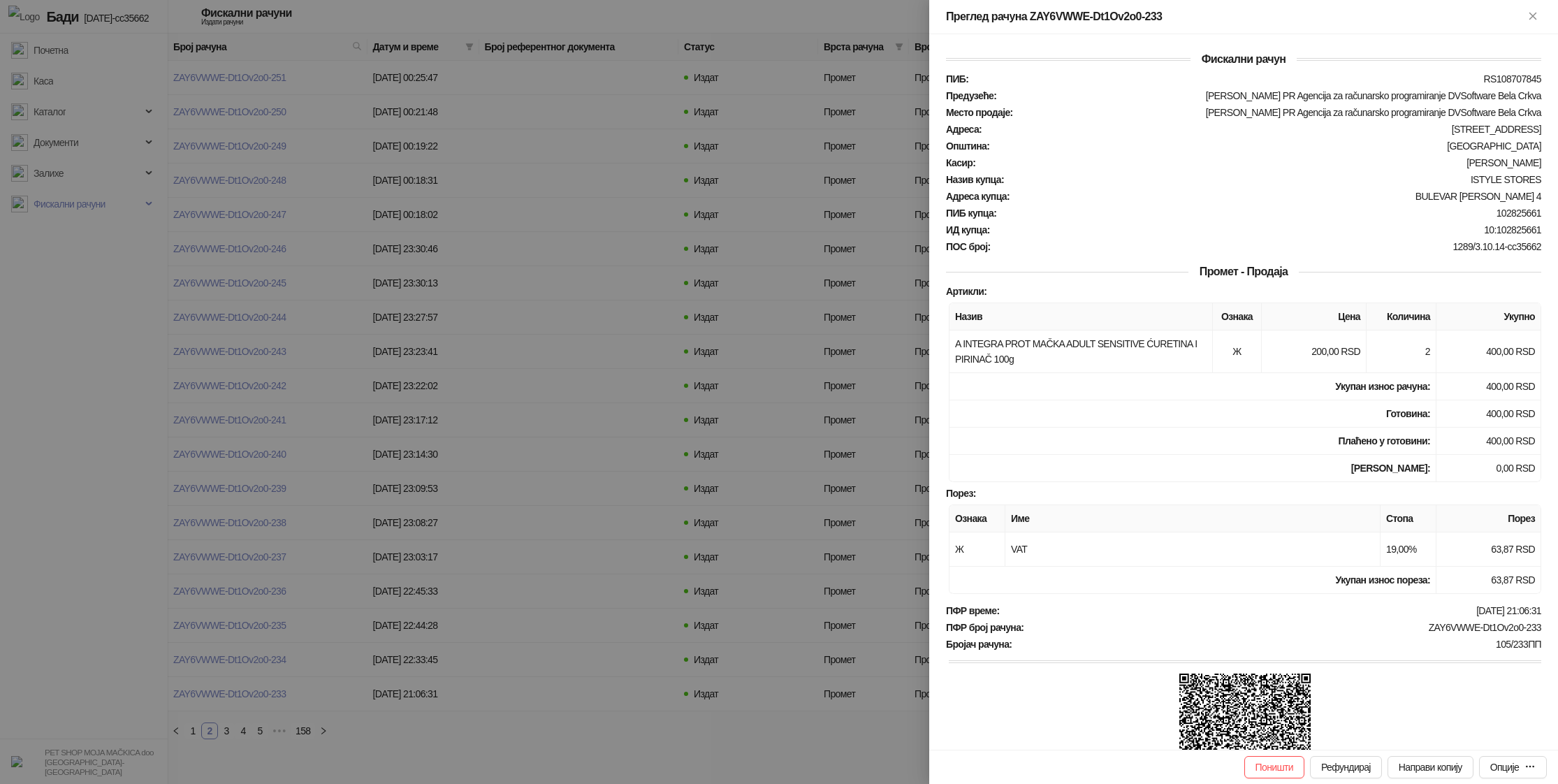
click at [350, 119] on div at bounding box center [779, 392] width 1558 height 784
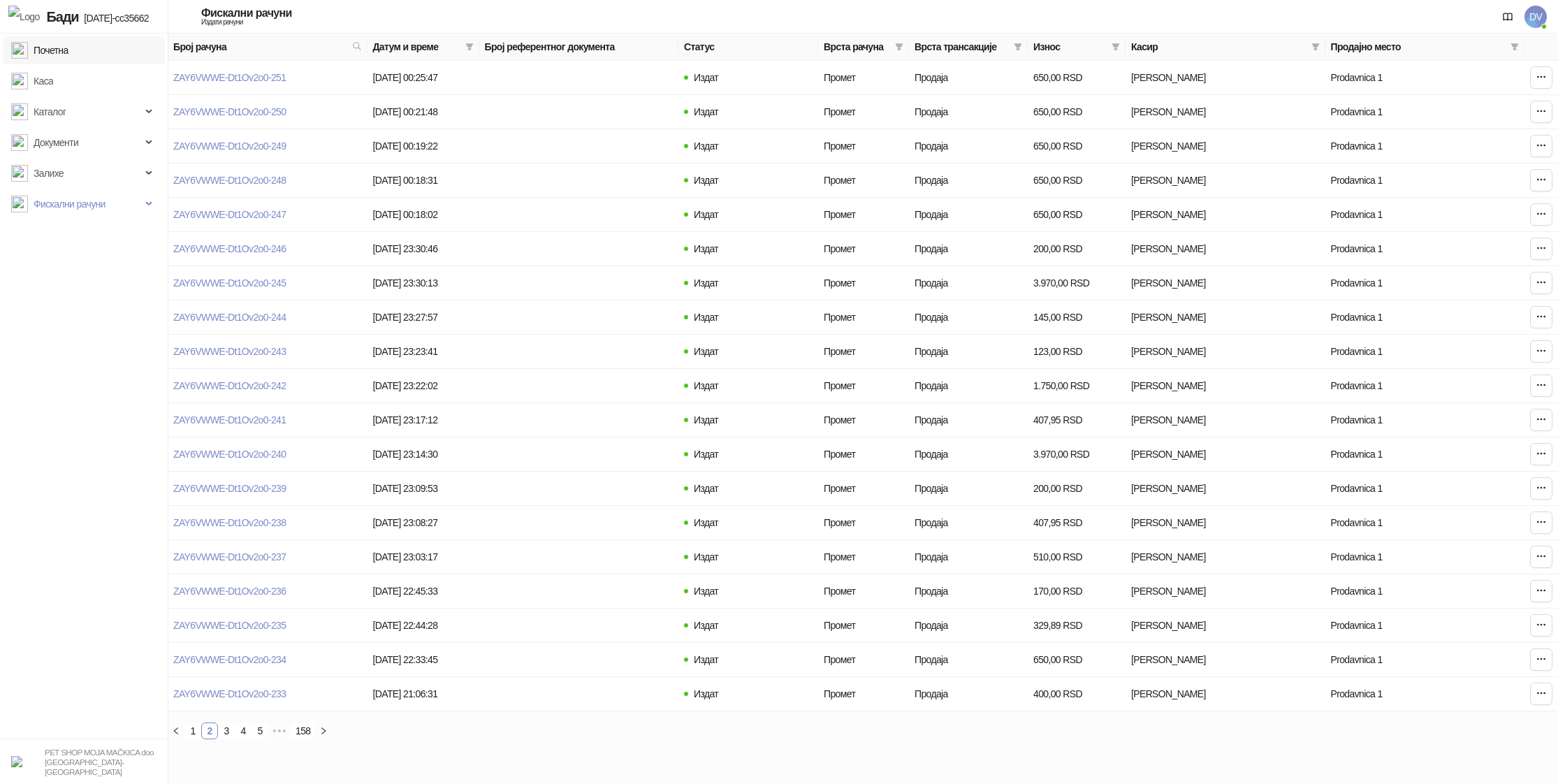
click at [64, 50] on link "Почетна" at bounding box center [39, 50] width 58 height 28
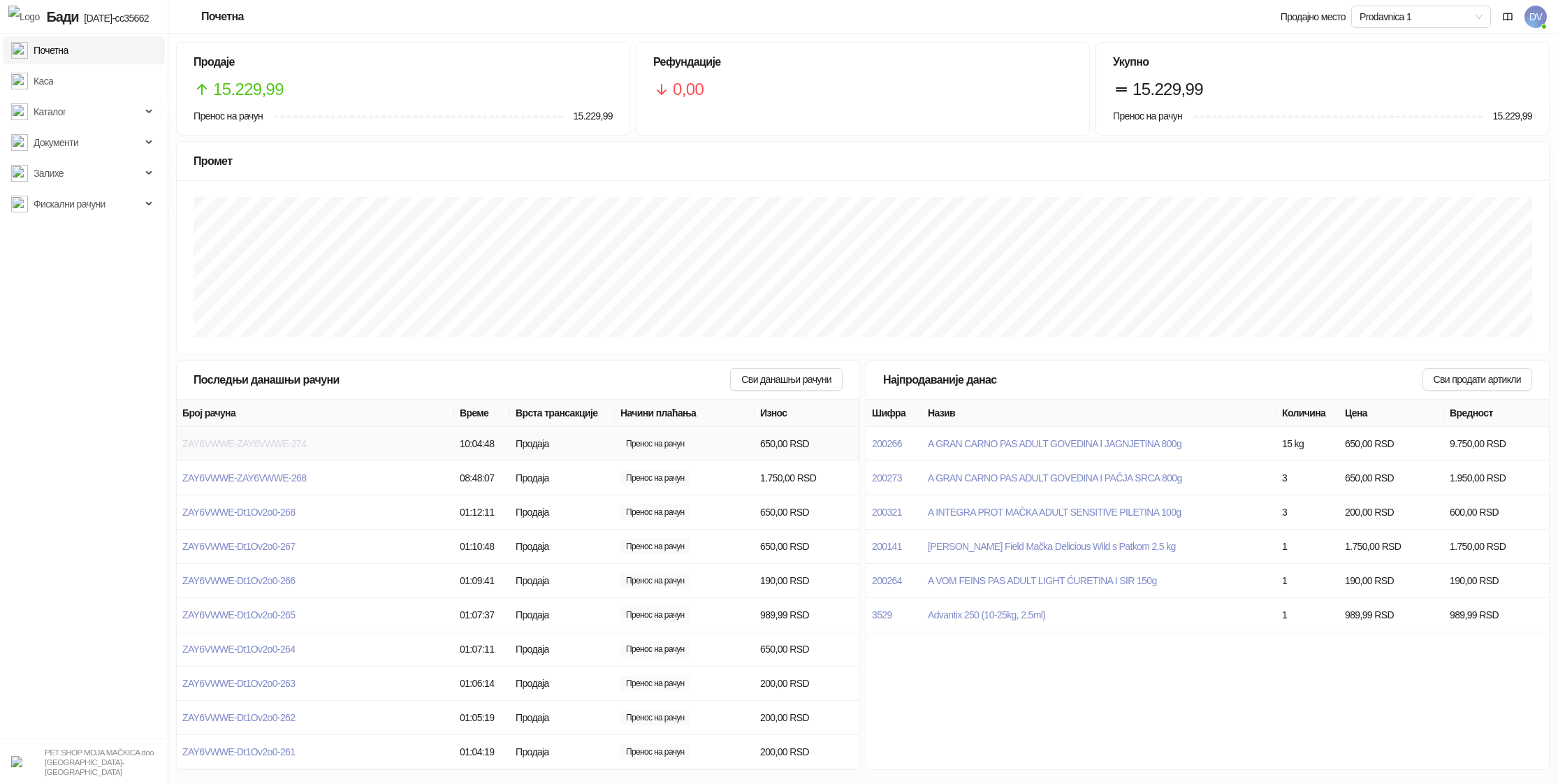
click at [253, 443] on span "ZAY6VWWE-ZAY6VWWE-274" at bounding box center [244, 443] width 124 height 11
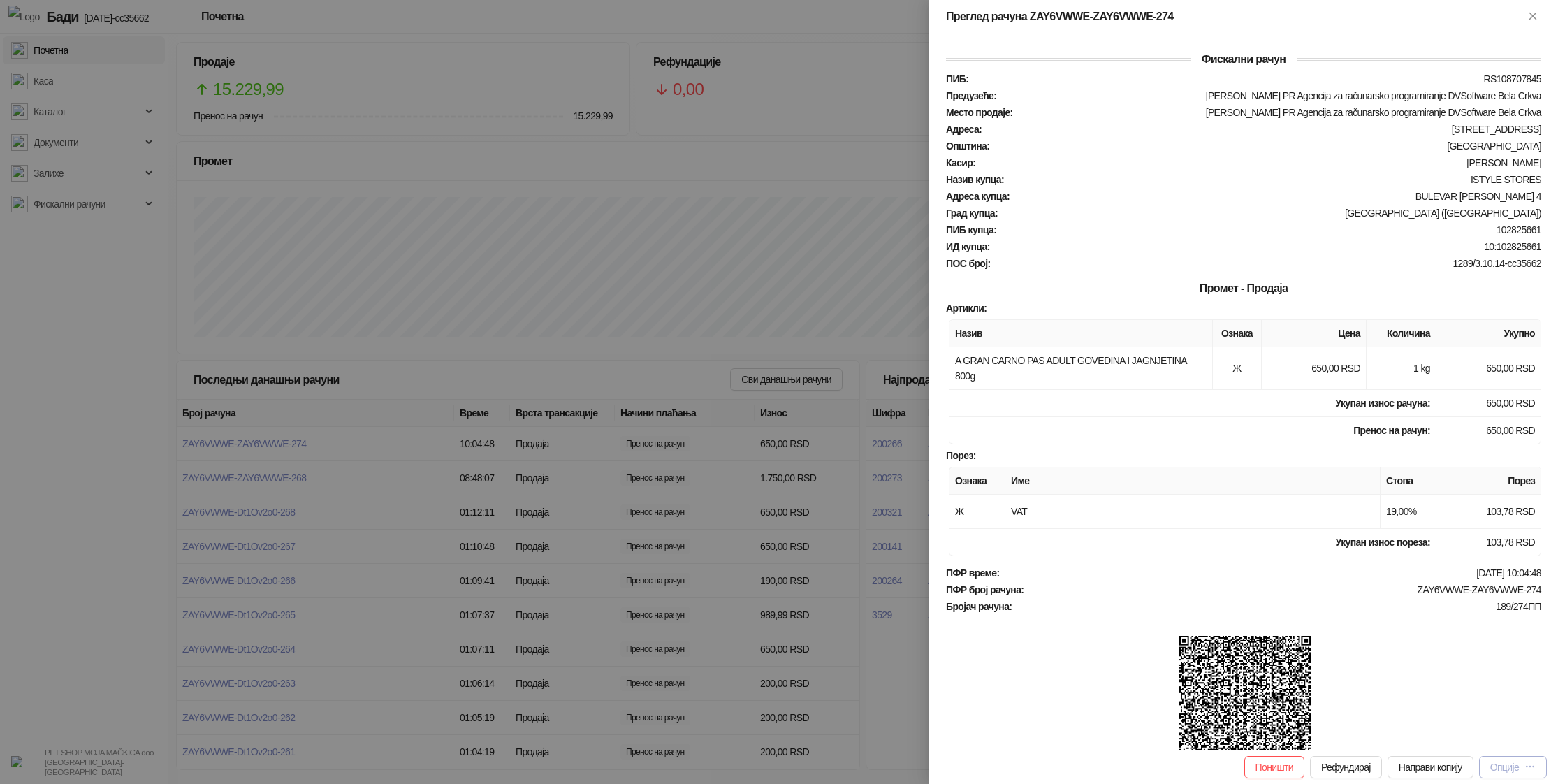
click at [1509, 773] on button "Опције" at bounding box center [1512, 766] width 67 height 22
click at [1469, 700] on span "Штампај на А4 штампачу" at bounding box center [1463, 694] width 147 height 16
click at [1512, 768] on div "Опције" at bounding box center [1504, 766] width 28 height 11
click at [1515, 708] on icon "close" at bounding box center [1517, 711] width 10 height 10
click at [1528, 761] on div "button" at bounding box center [1530, 766] width 11 height 13
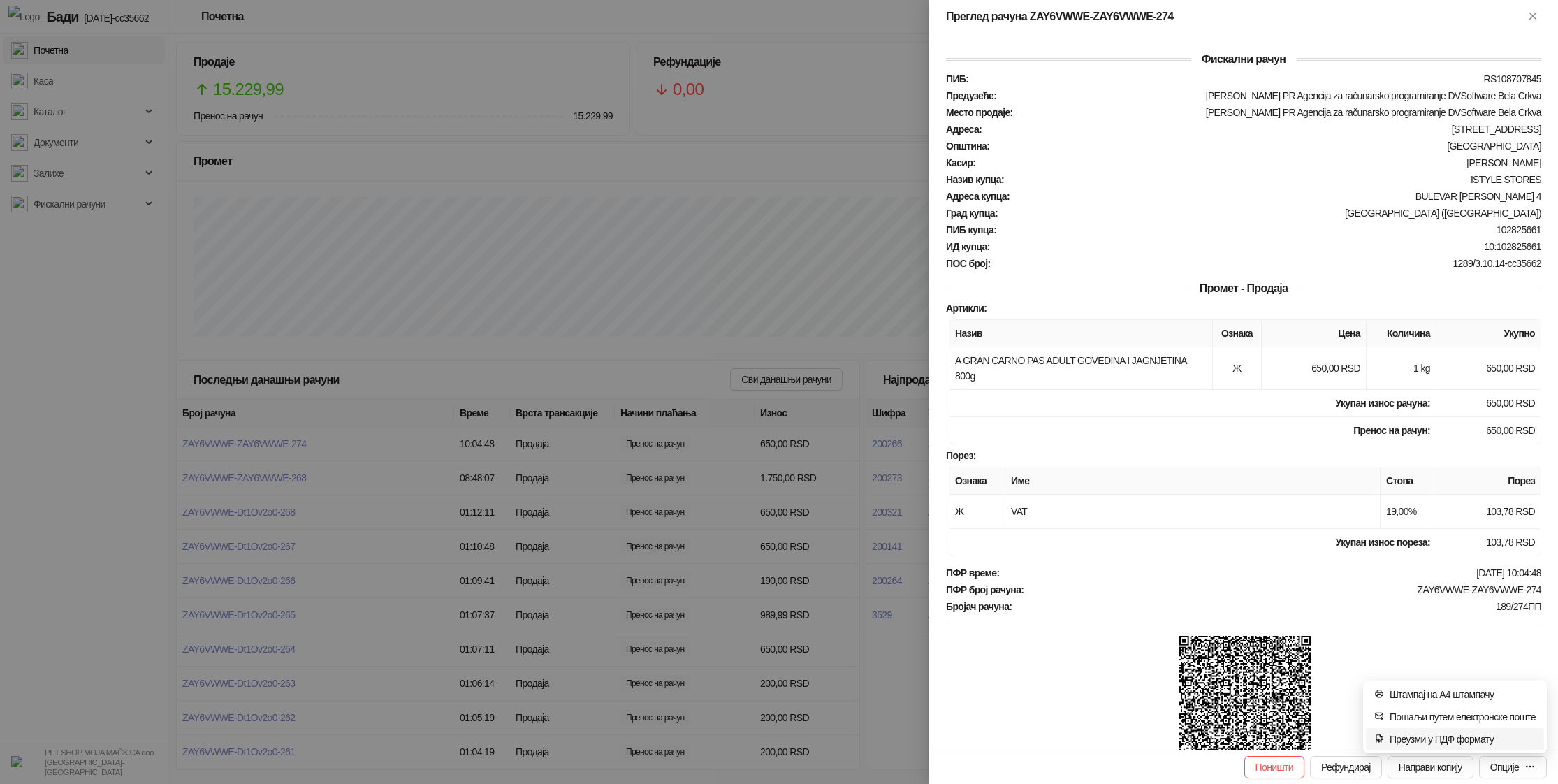
click at [1471, 736] on span "Преузми у ПДФ формату" at bounding box center [1463, 739] width 147 height 16
click at [656, 596] on div at bounding box center [779, 392] width 1558 height 784
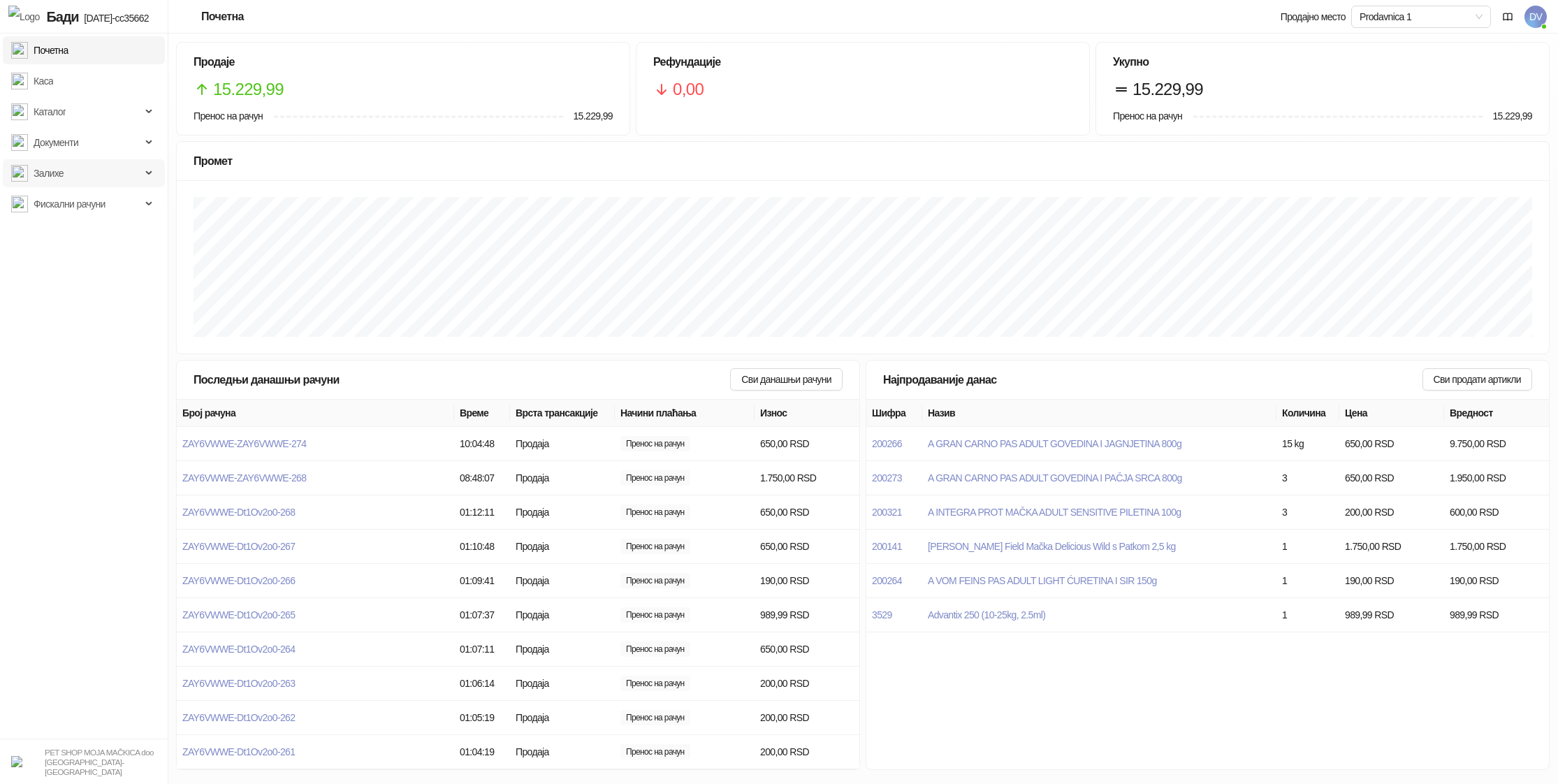
click at [89, 179] on span "Залихе" at bounding box center [75, 173] width 130 height 28
click at [90, 229] on link "Калкулације" at bounding box center [53, 234] width 73 height 28
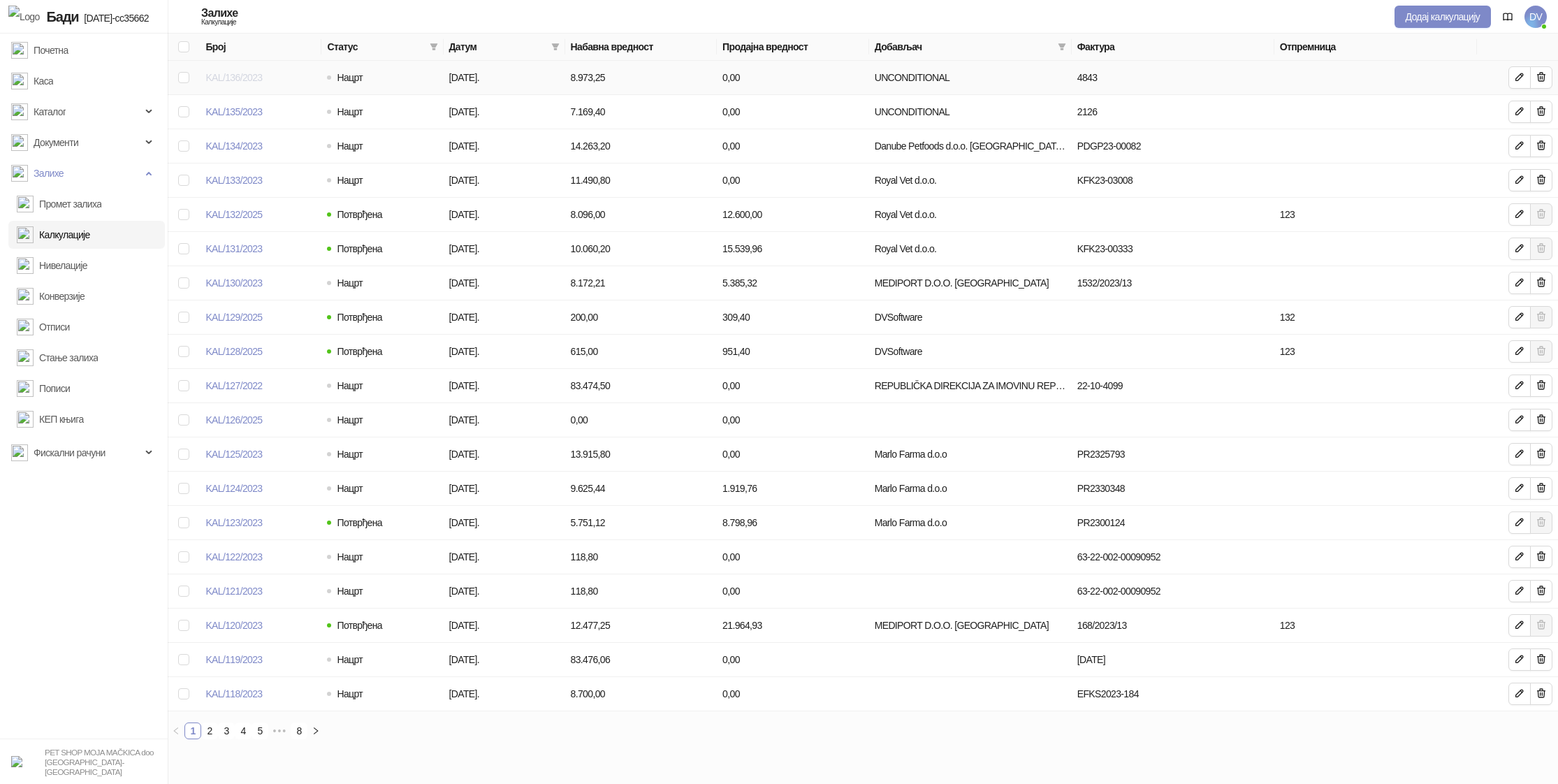
click at [234, 73] on link "KAL/136/2023" at bounding box center [233, 77] width 57 height 11
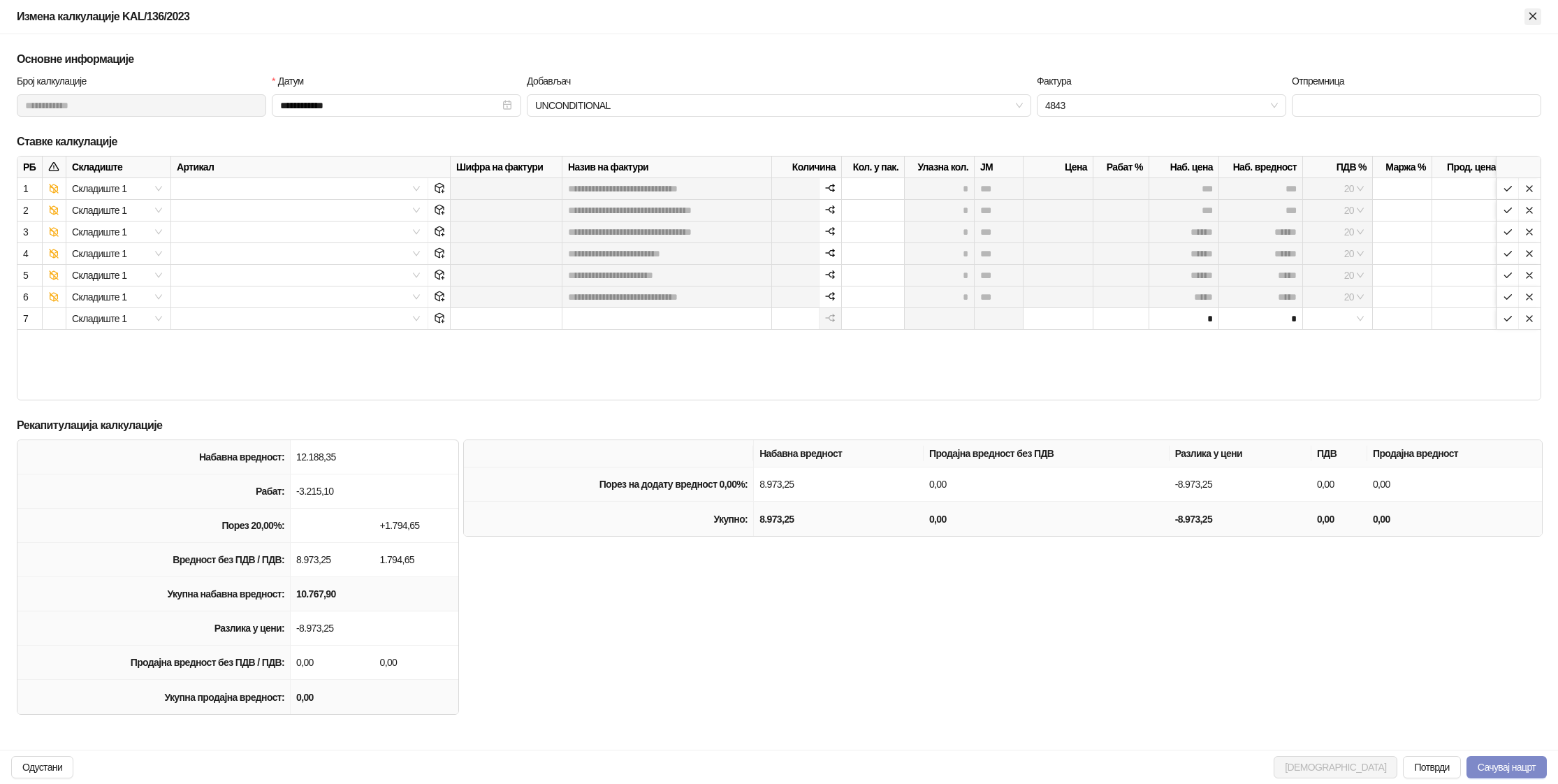
click at [1525, 14] on button "Close" at bounding box center [1533, 17] width 17 height 17
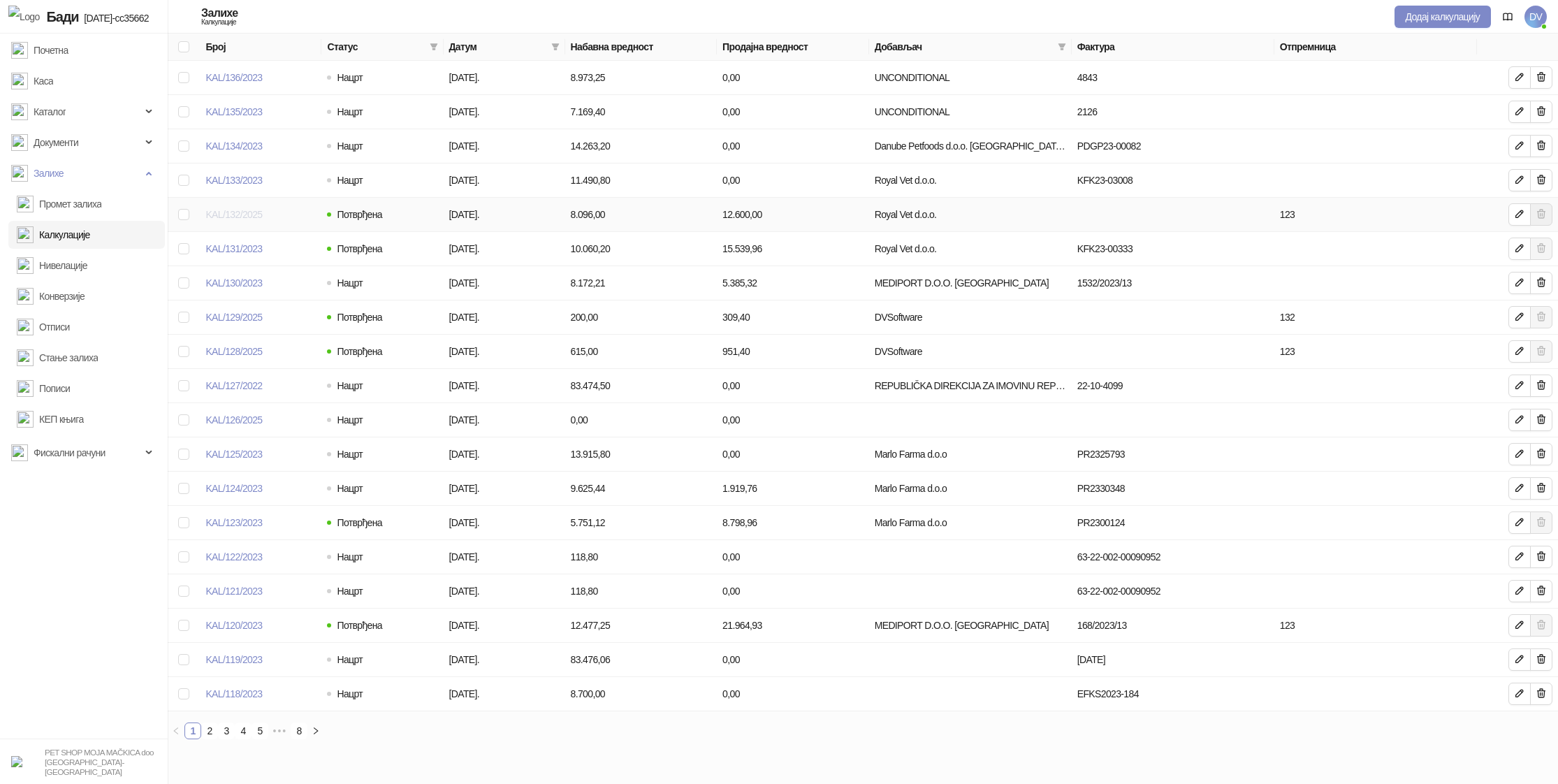
click at [250, 211] on link "KAL/132/2025" at bounding box center [233, 214] width 57 height 11
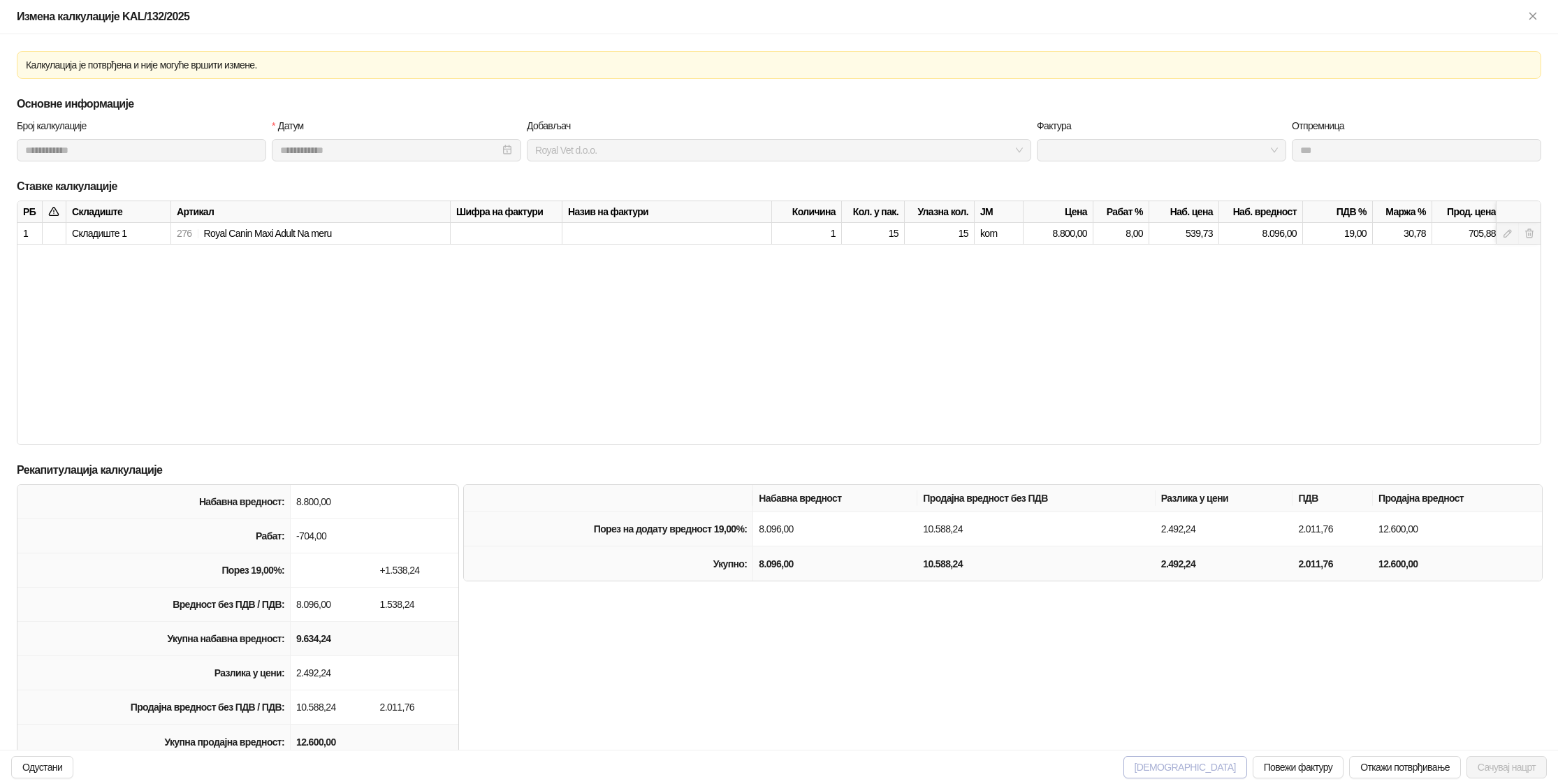
click at [1184, 762] on span "Штампај" at bounding box center [1186, 766] width 102 height 11
click at [1531, 16] on icon "Close" at bounding box center [1533, 16] width 13 height 13
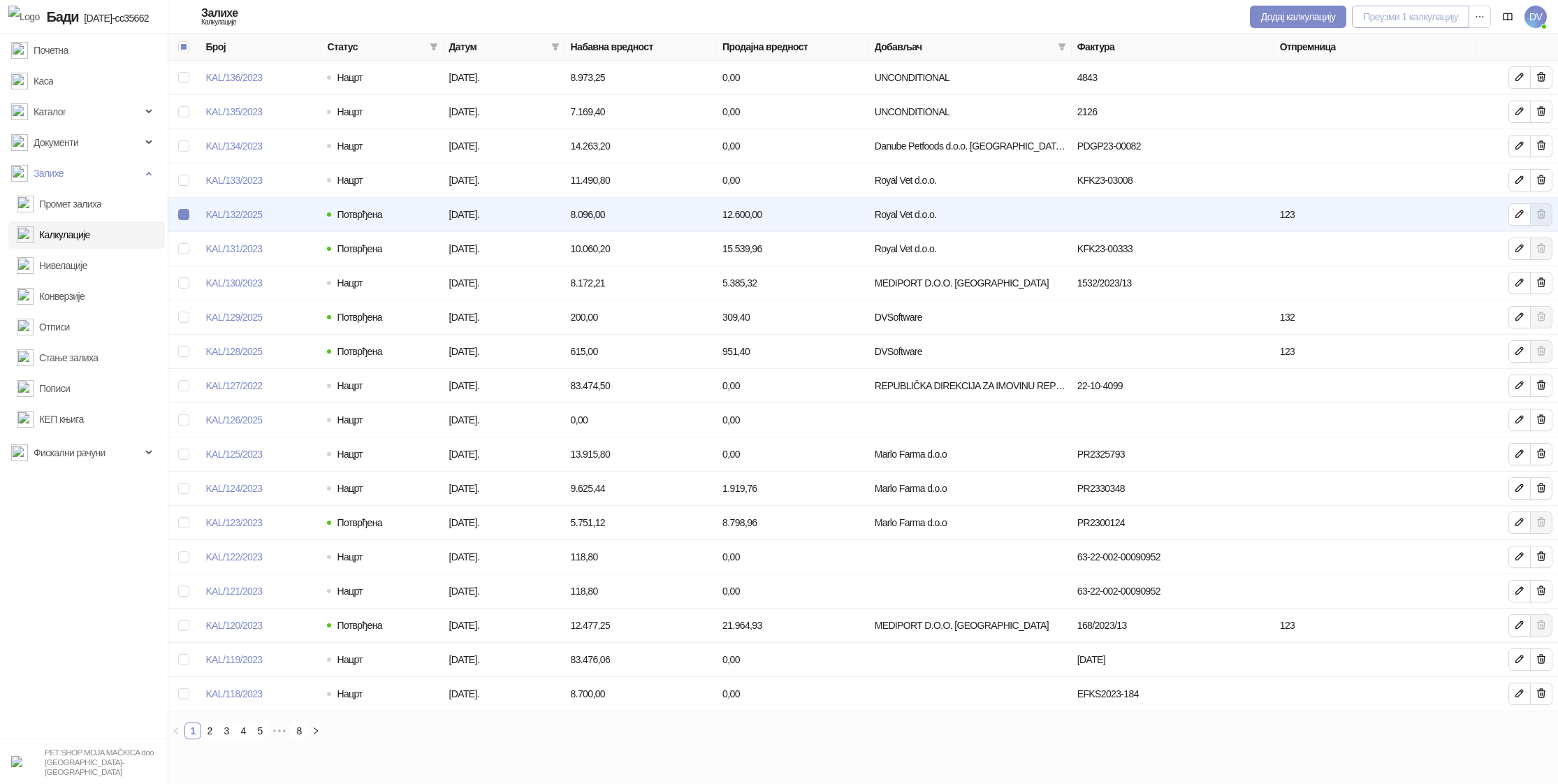
click at [1379, 17] on button "Преузми 1 калкулацију" at bounding box center [1411, 17] width 117 height 22
click at [1394, 11] on button "Преузми 1 калкулацију" at bounding box center [1411, 17] width 117 height 22
click at [1413, 20] on button "Преузми 1 калкулацију" at bounding box center [1411, 17] width 117 height 22
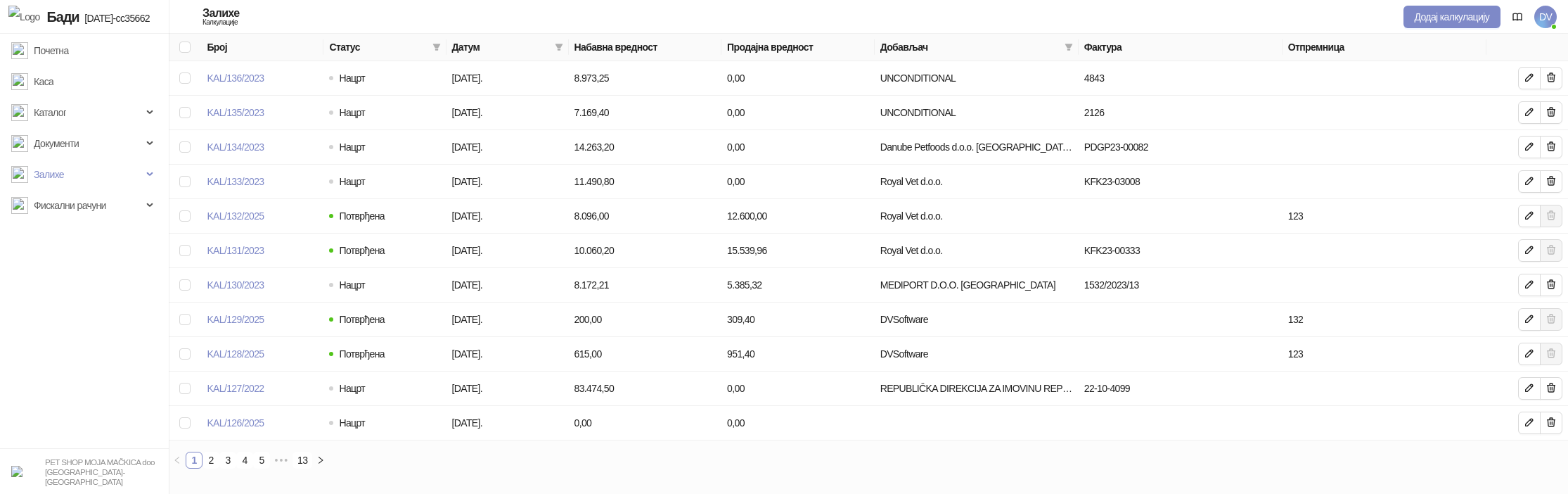
click at [168, 216] on li "Фискални рачуни" at bounding box center [85, 206] width 169 height 29
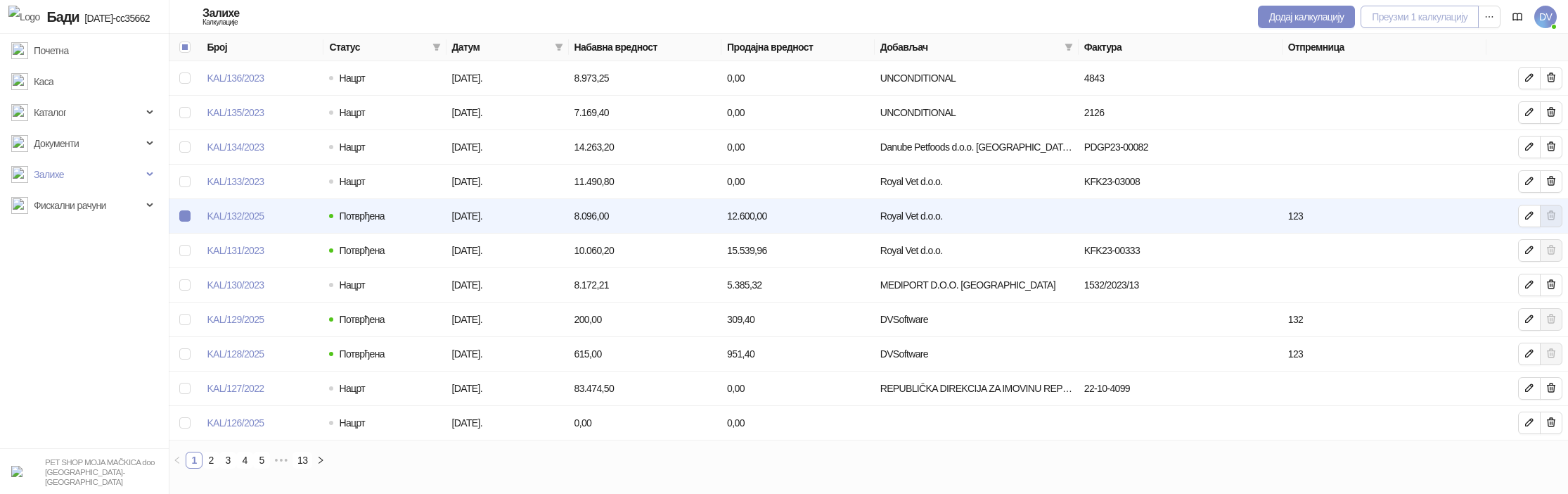
click at [1454, 27] on button "Преузми 1 калкулацију" at bounding box center [1420, 17] width 118 height 23
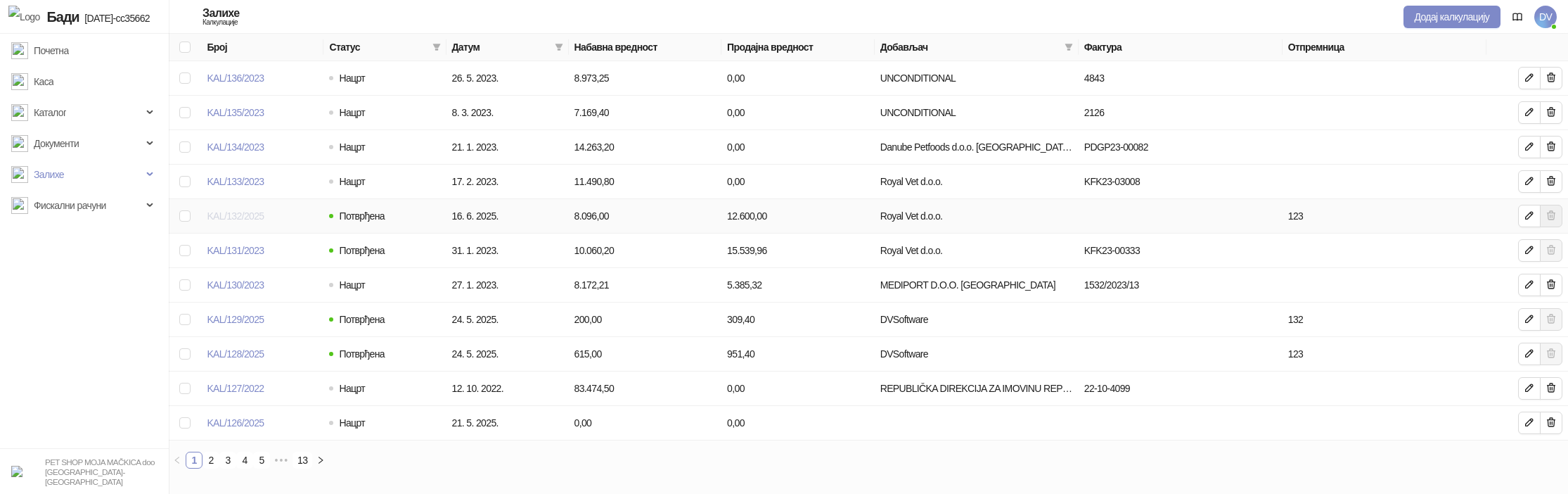
click at [227, 218] on link "KAL/132/2025" at bounding box center [235, 216] width 57 height 11
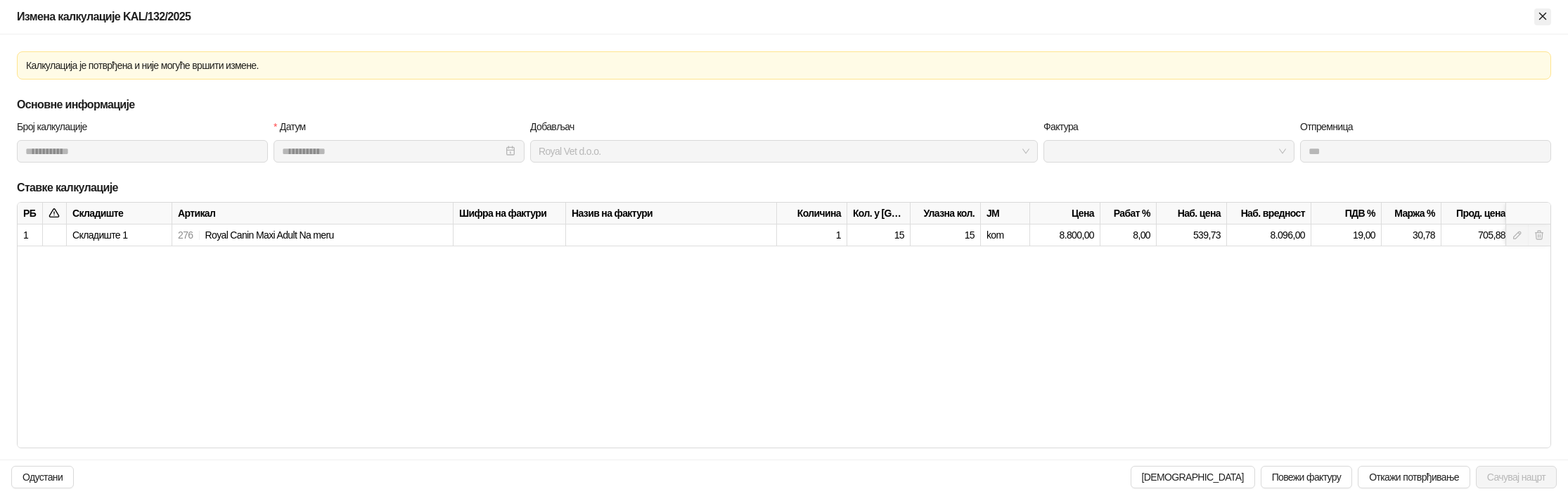
click at [1540, 16] on icon "Close" at bounding box center [1542, 16] width 13 height 13
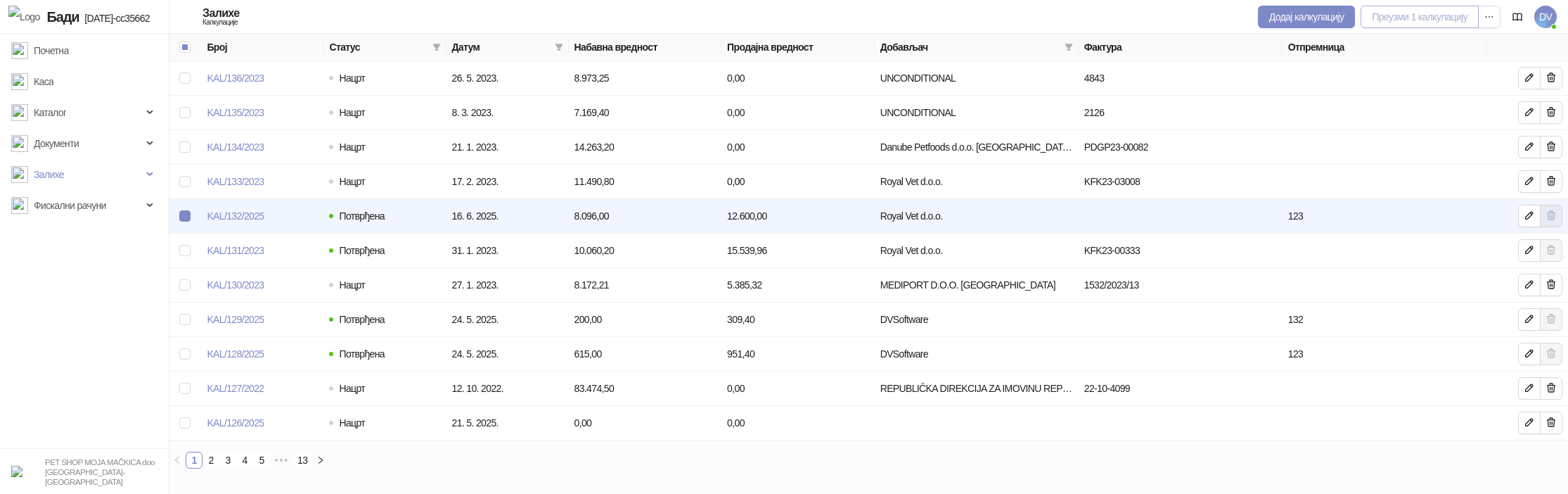
click at [1397, 16] on button "Преузми 1 калкулацију" at bounding box center [1420, 17] width 118 height 23
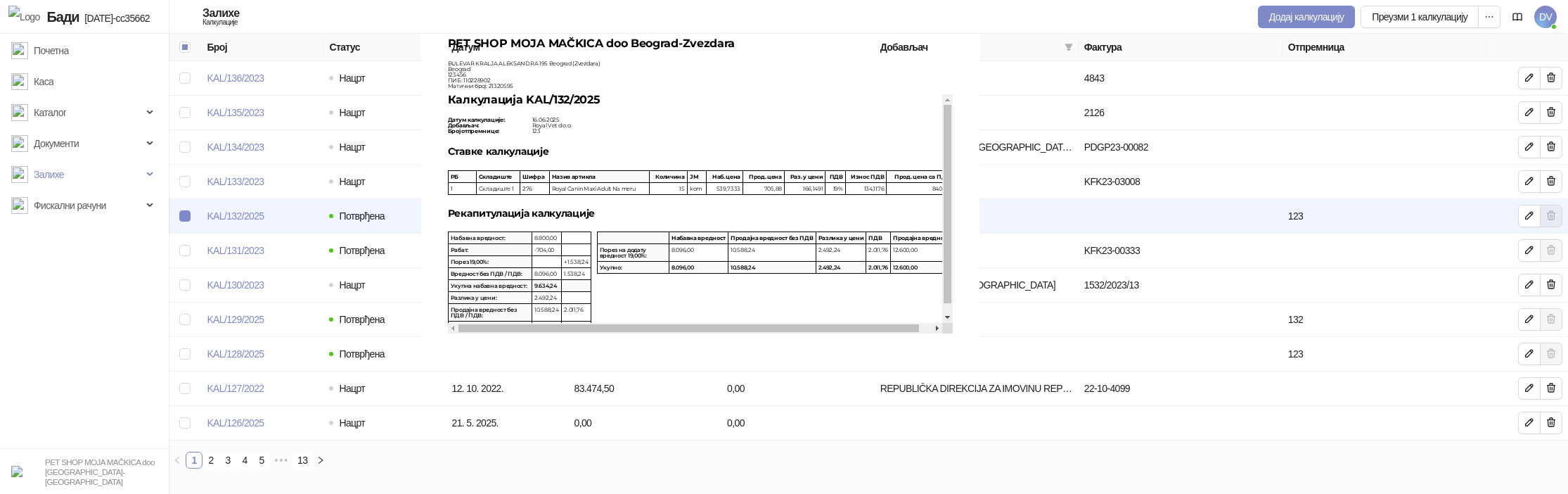
click at [722, 331] on img at bounding box center [701, 180] width 558 height 360
drag, startPoint x: 723, startPoint y: 331, endPoint x: 641, endPoint y: 260, distance: 108.5
click at [1377, 21] on button "Преузми 1 калкулацију" at bounding box center [1420, 17] width 118 height 23
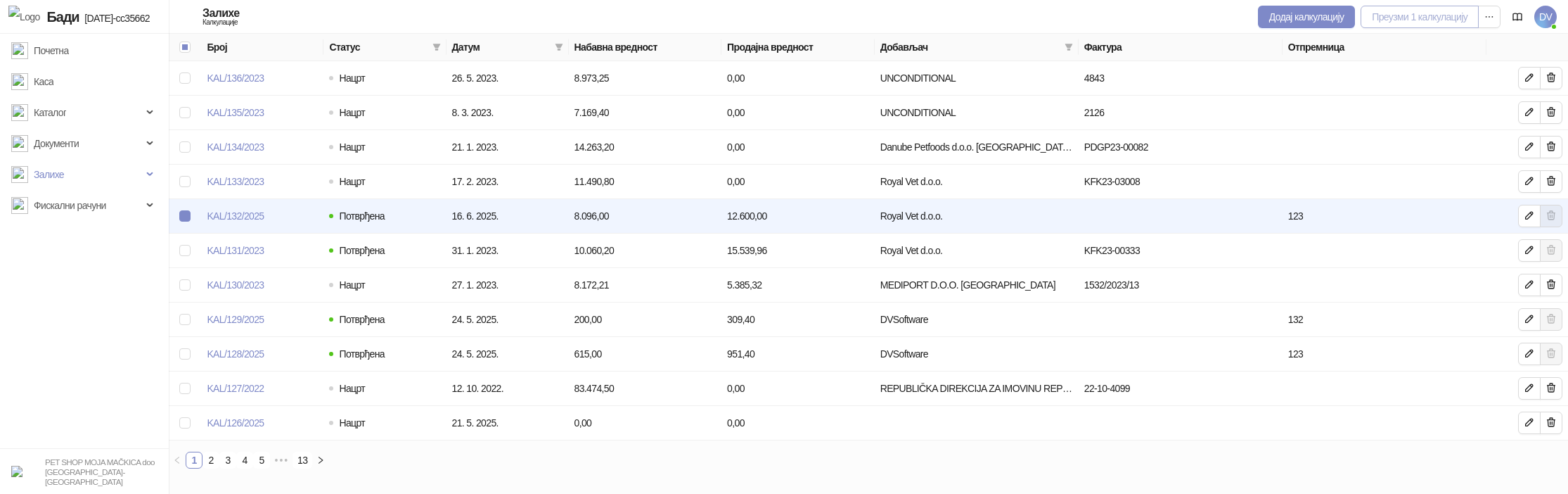
click at [1406, 23] on button "Преузми 1 калкулацију" at bounding box center [1420, 17] width 118 height 23
click at [1410, 12] on button "Преузми 1 калкулацију" at bounding box center [1420, 17] width 118 height 23
click at [1424, 10] on button "Преузми 1 калкулацију" at bounding box center [1420, 17] width 118 height 23
click at [1406, 16] on button "Преузми 1 калкулацију" at bounding box center [1420, 17] width 118 height 23
click at [1418, 18] on button "Преузми 1 калкулацију" at bounding box center [1420, 17] width 118 height 23
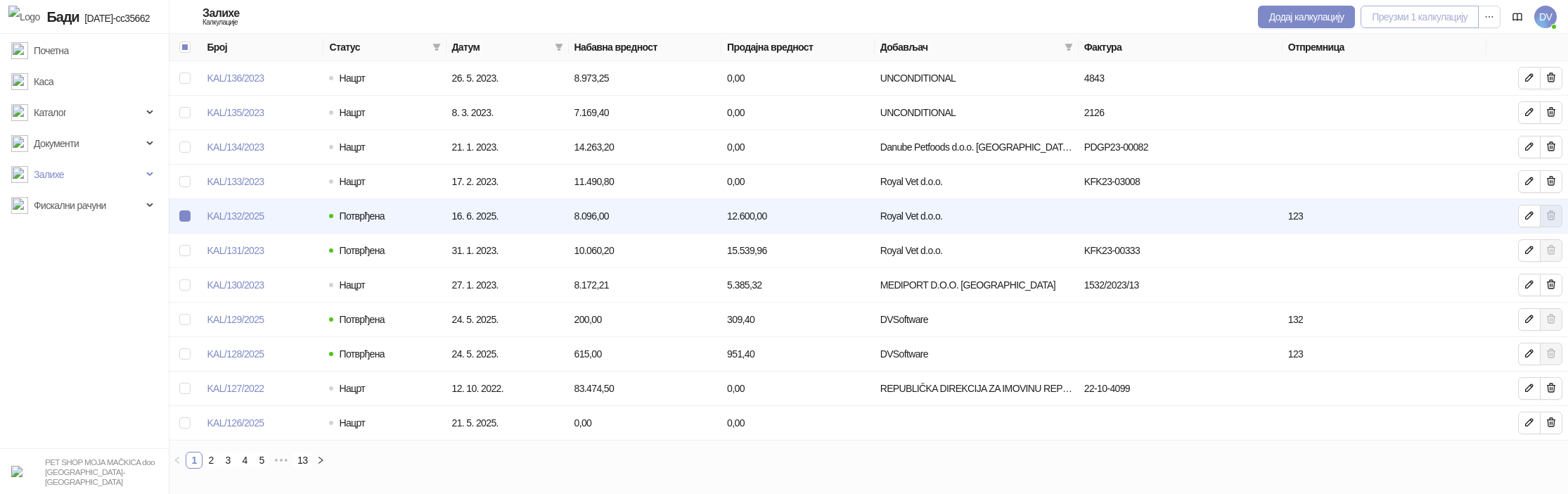
click at [1414, 14] on button "Преузми 1 калкулацију" at bounding box center [1420, 17] width 118 height 23
click at [1431, 14] on button "Преузми 1 калкулацију" at bounding box center [1420, 17] width 118 height 23
click at [1405, 29] on div "Додај калкулацију Преузми 1 калкулацију" at bounding box center [1379, 17] width 243 height 34
click at [1408, 21] on button "Преузми 1 калкулацију" at bounding box center [1420, 17] width 118 height 23
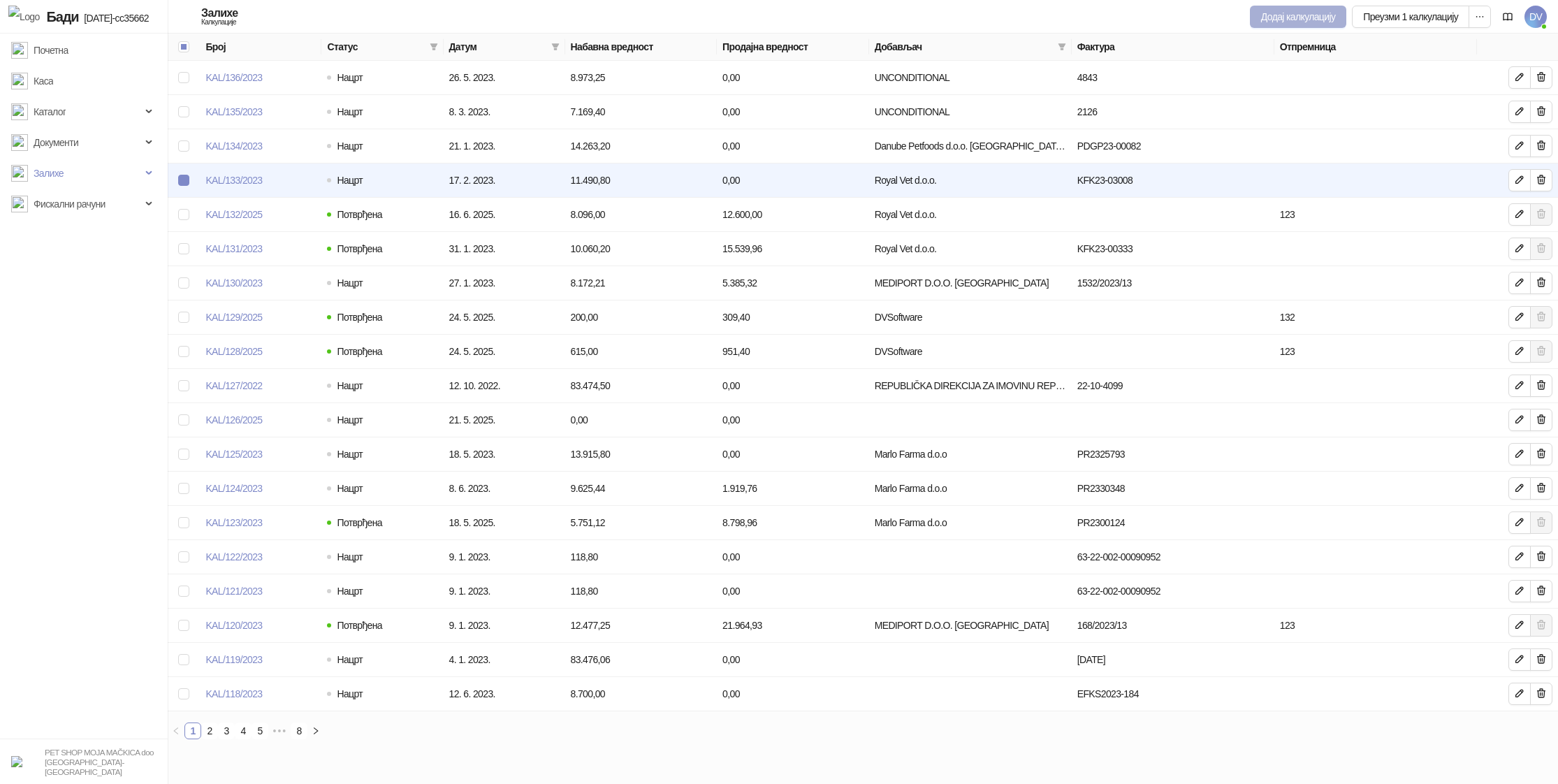
click at [1283, 16] on button "Додај калкулацију" at bounding box center [1298, 17] width 97 height 22
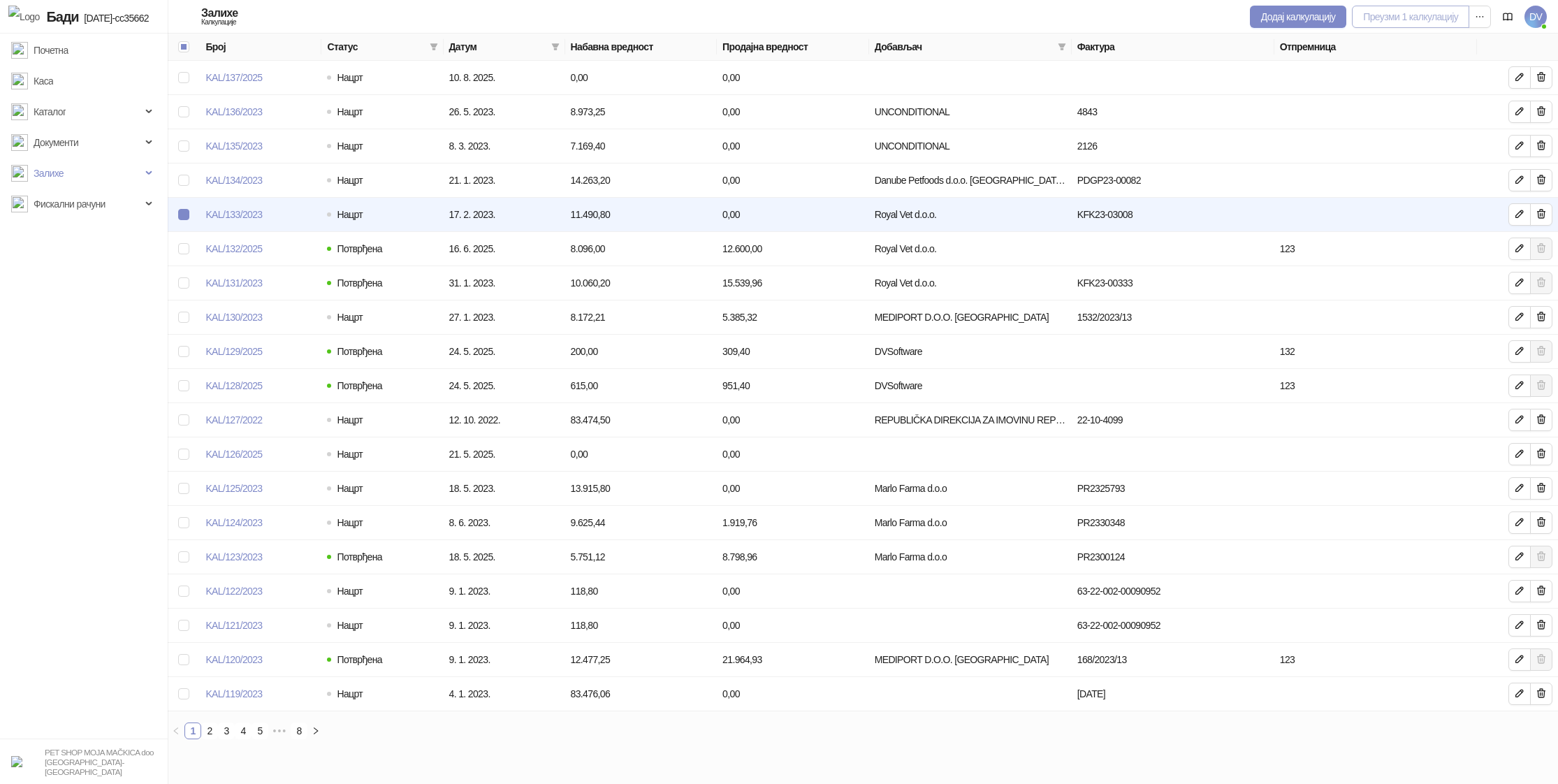
click at [1449, 16] on button "Преузми 1 калкулацију" at bounding box center [1411, 17] width 117 height 22
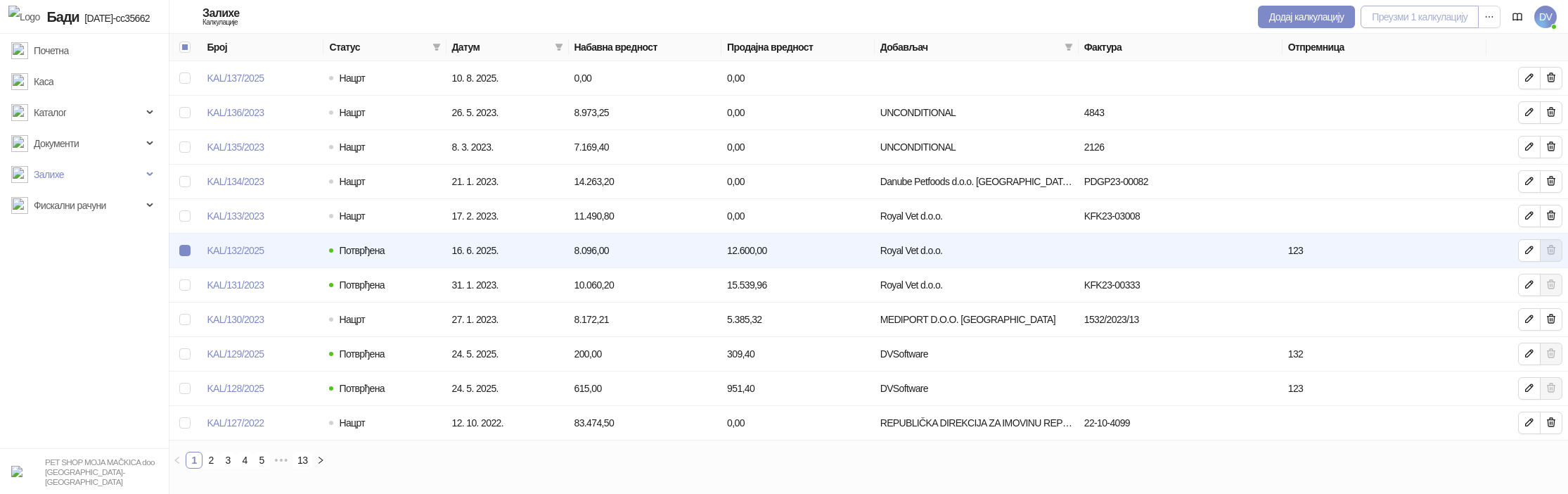
click at [1421, 14] on button "Преузми 1 калкулацију" at bounding box center [1420, 17] width 118 height 23
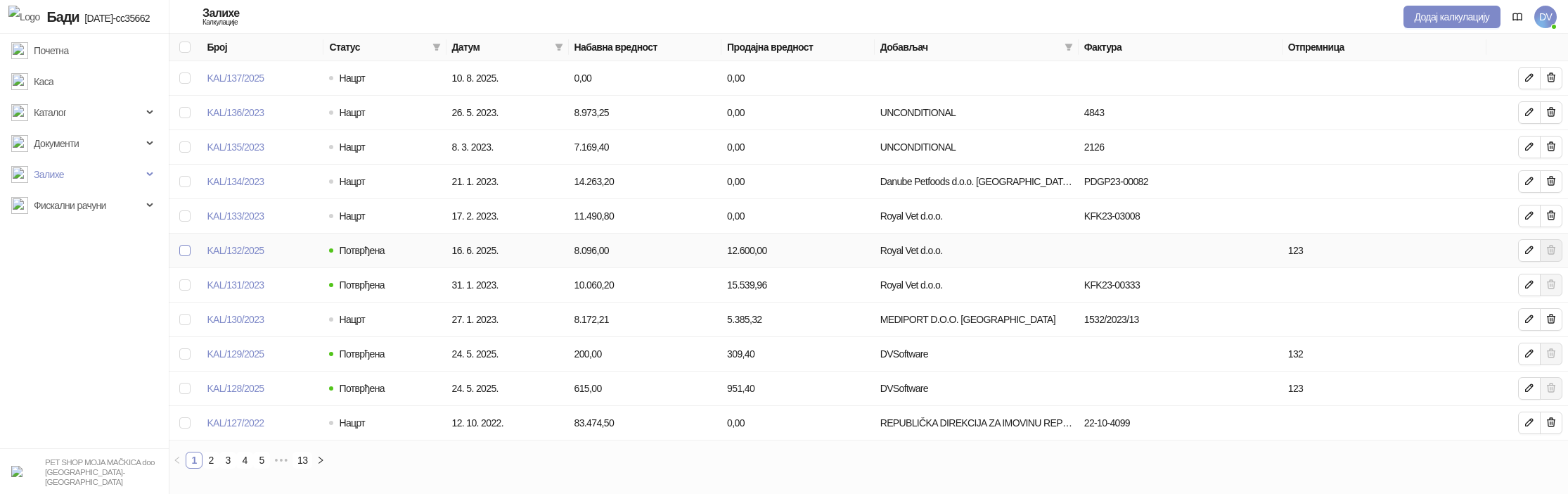
click at [188, 244] on label at bounding box center [184, 251] width 11 height 16
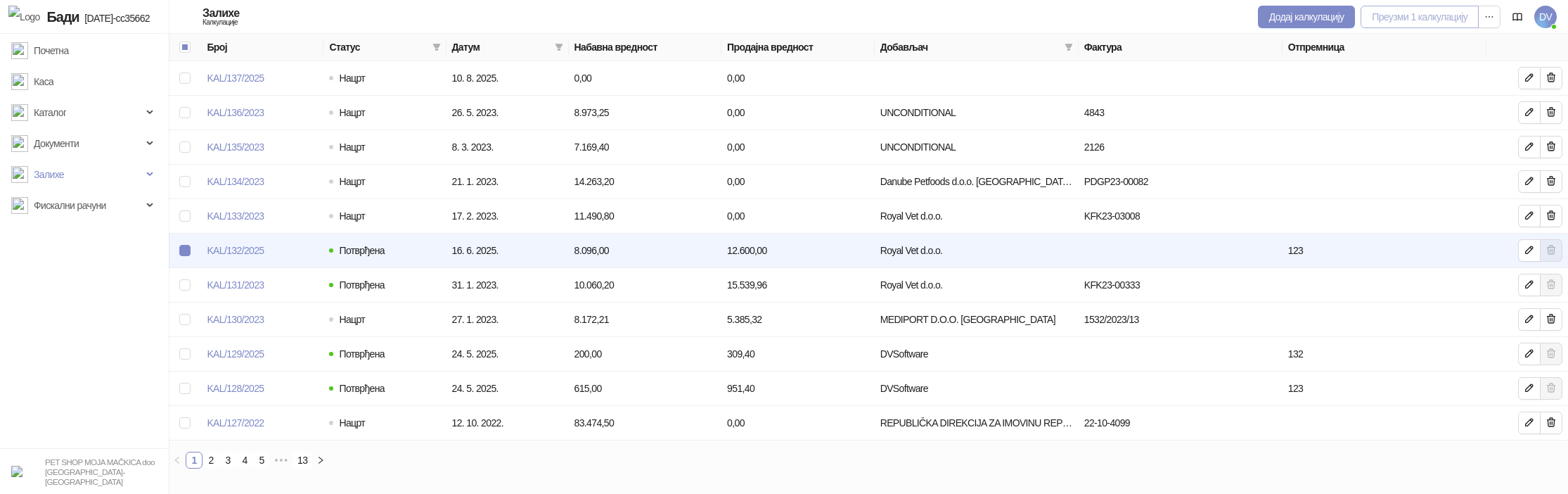
click at [1443, 19] on button "Преузми 1 калкулацију" at bounding box center [1420, 17] width 118 height 23
click at [1372, 14] on button "Преузми 1 калкулацију" at bounding box center [1420, 17] width 118 height 23
click at [1390, 18] on button "Преузми 1 калкулацију" at bounding box center [1420, 17] width 118 height 23
